Goal: Find contact information: Find contact information

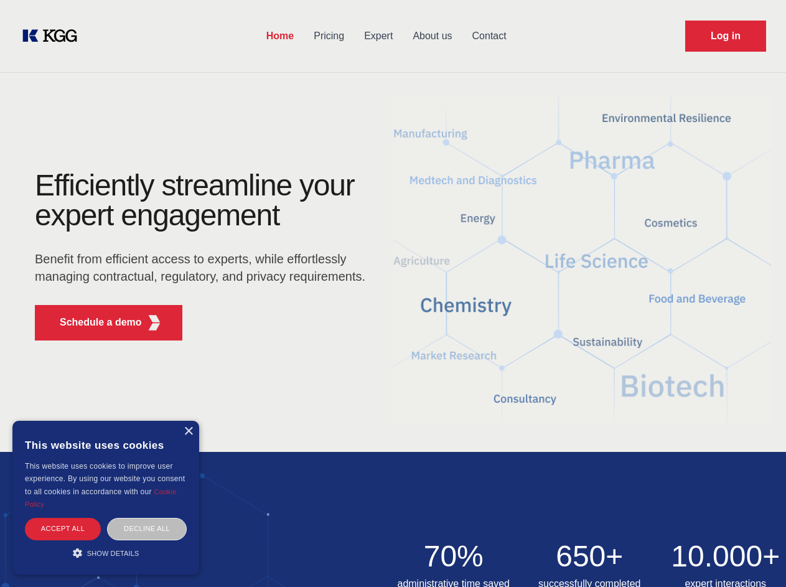
click at [393, 293] on div "Efficiently streamline your expert engagement Benefit from efficient access to …" at bounding box center [204, 261] width 378 height 180
click at [93, 322] on p "Schedule a demo" at bounding box center [101, 322] width 82 height 15
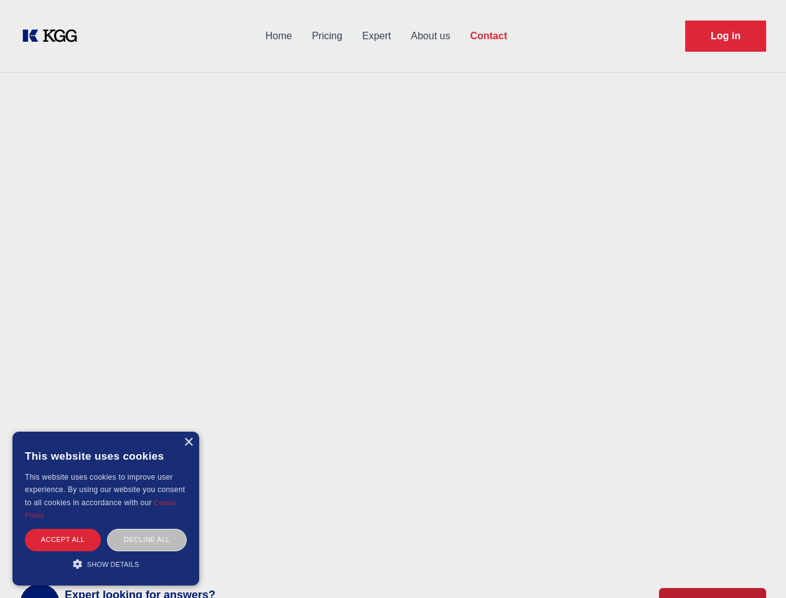
click at [188, 431] on div "× This website uses cookies This website uses cookies to improve user experienc…" at bounding box center [105, 508] width 187 height 154
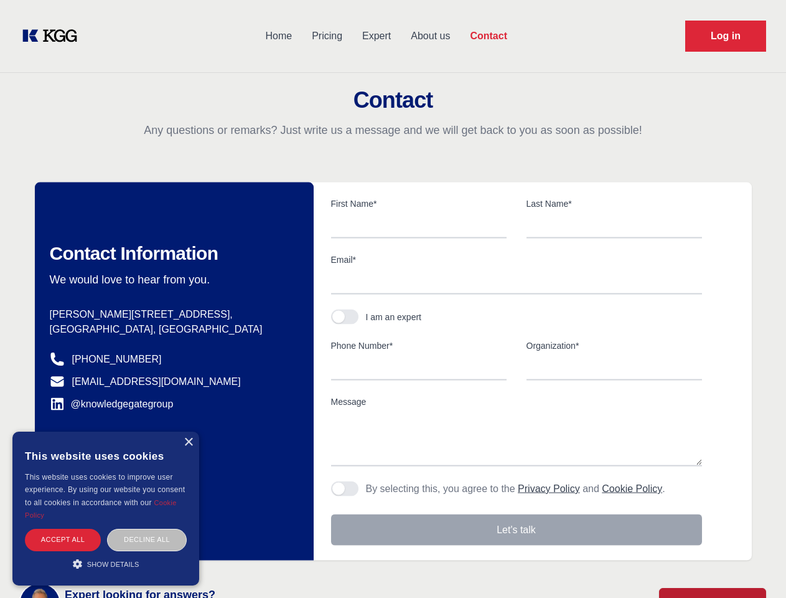
click at [63, 528] on div "Accept all" at bounding box center [63, 539] width 76 height 22
click at [147, 528] on div "Contact Information We would love to hear from you. Postal address [PERSON_NAME…" at bounding box center [174, 371] width 279 height 378
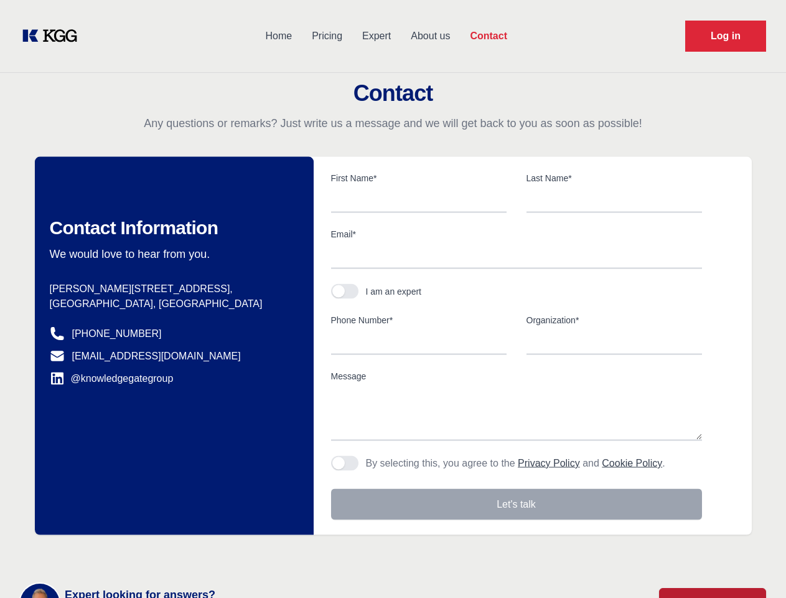
click at [106, 553] on main "Contact Any questions or remarks? Just write us a message and we will get back …" at bounding box center [393, 324] width 786 height 648
